Goal: Information Seeking & Learning: Learn about a topic

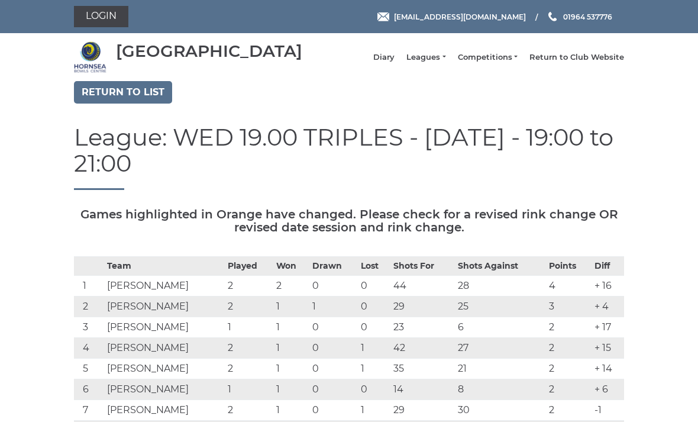
click at [140, 91] on link "Return to list" at bounding box center [123, 92] width 98 height 22
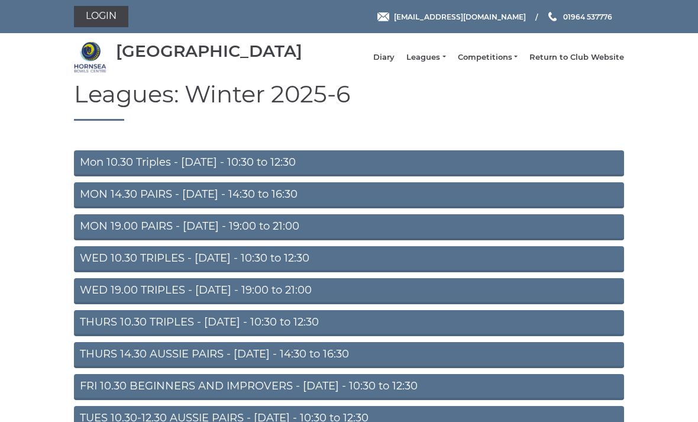
click at [375, 173] on link "Mon 10.30 Triples - Monday - 10:30 to 12:30" at bounding box center [349, 163] width 550 height 26
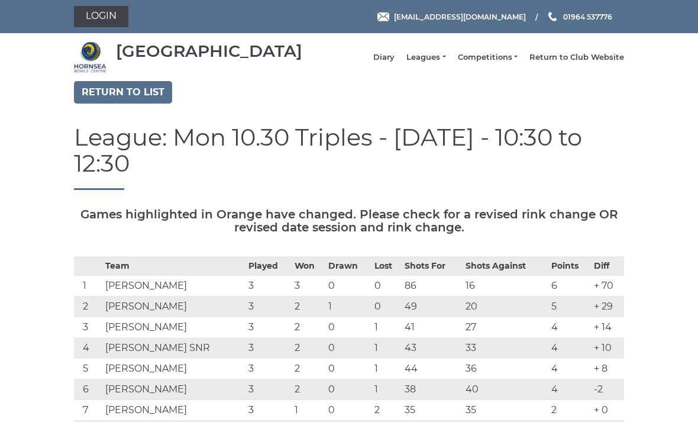
click at [391, 171] on h1 "League: Mon 10.30 Triples - [DATE] - 10:30 to 12:30" at bounding box center [349, 157] width 550 height 66
click at [144, 99] on link "Return to list" at bounding box center [123, 92] width 98 height 22
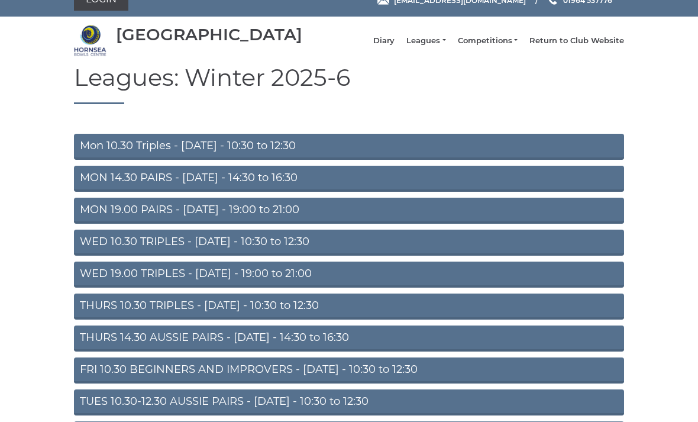
scroll to position [17, 0]
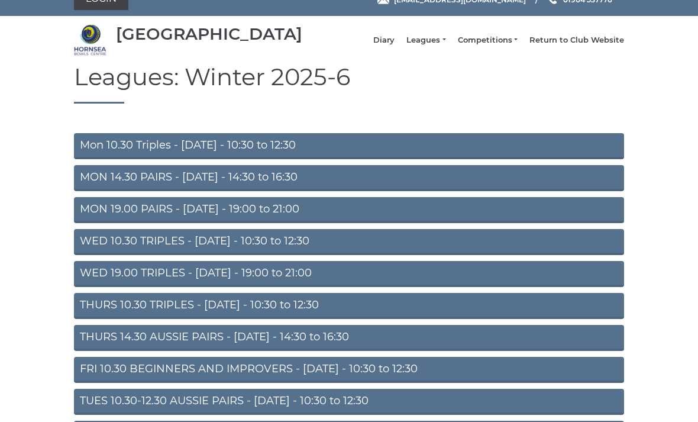
click at [325, 248] on link "WED 10.30 TRIPLES - Wednesday - 10:30 to 12:30" at bounding box center [349, 243] width 550 height 26
